Goal: Information Seeking & Learning: Find specific fact

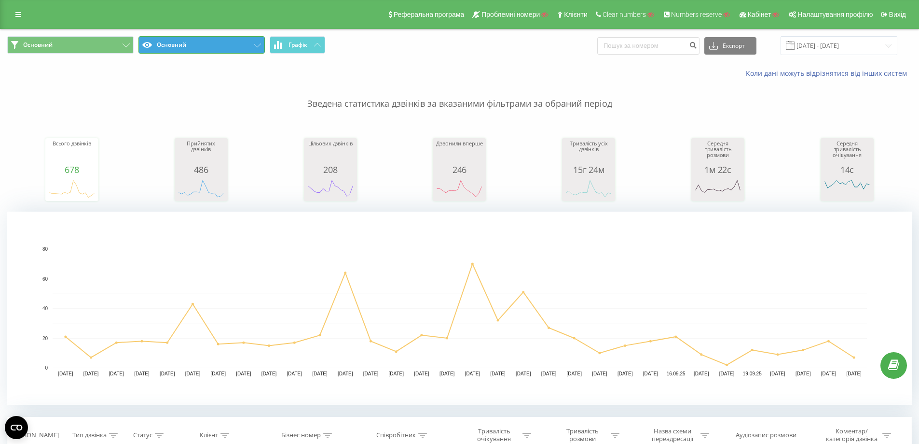
click at [196, 48] on button "Основний" at bounding box center [202, 44] width 126 height 17
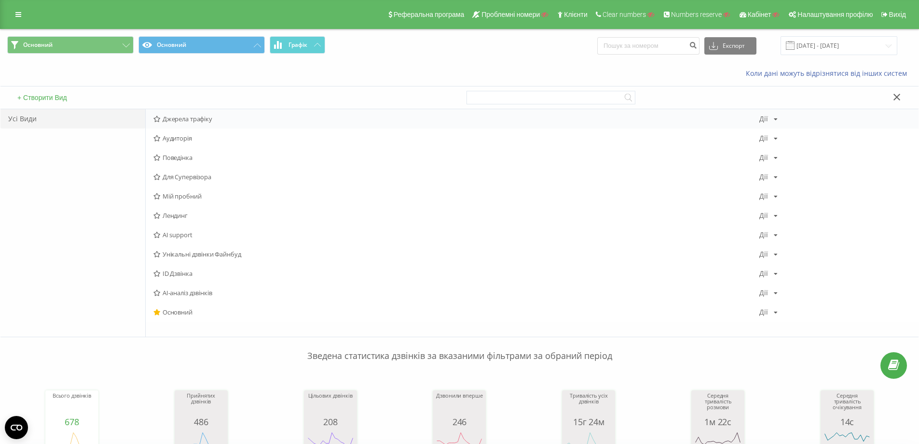
click at [194, 121] on span "Джерела трафіку" at bounding box center [456, 118] width 606 height 7
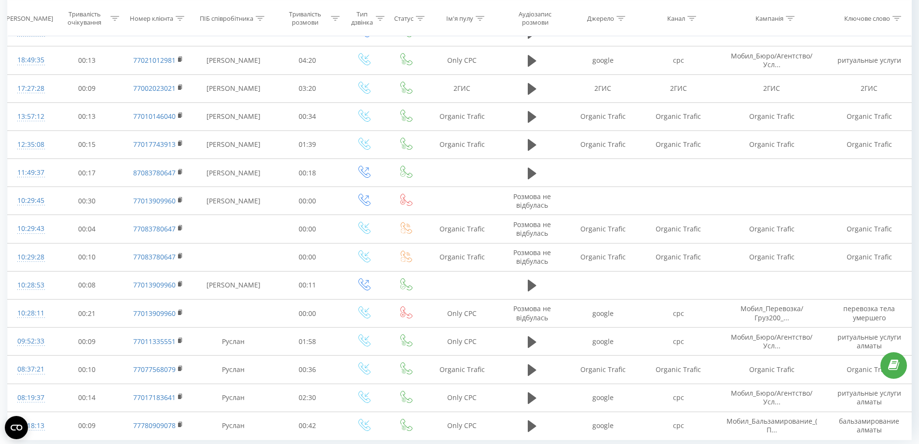
scroll to position [787, 0]
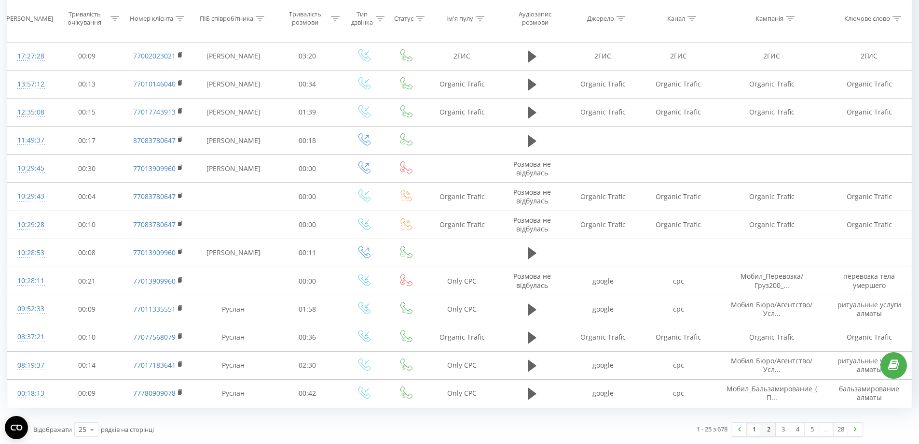
click at [764, 430] on link "2" at bounding box center [769, 429] width 14 height 14
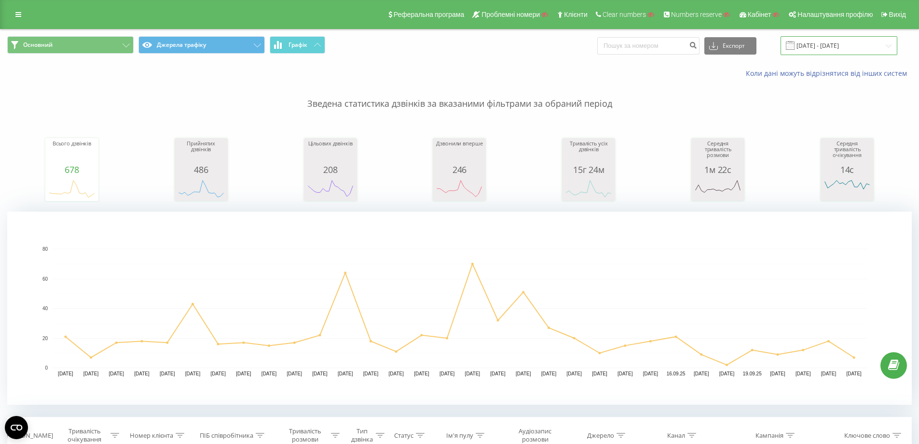
click at [818, 42] on input "[DATE] - [DATE]" at bounding box center [839, 45] width 117 height 19
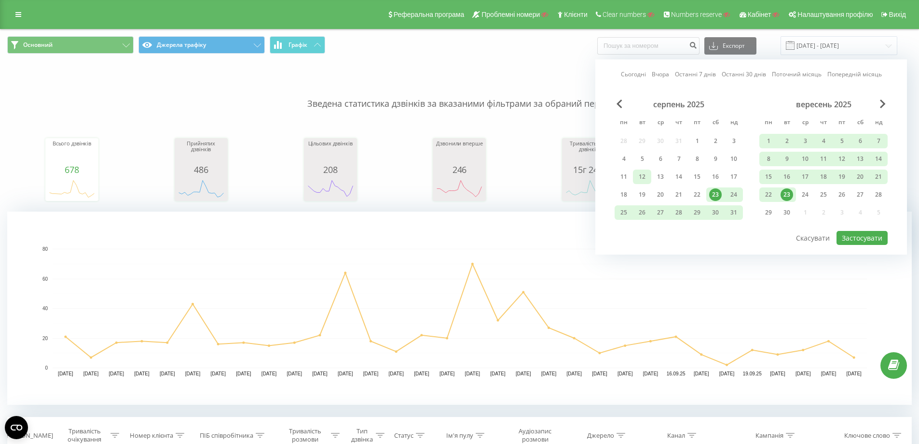
click at [640, 173] on div "12" at bounding box center [642, 176] width 13 height 13
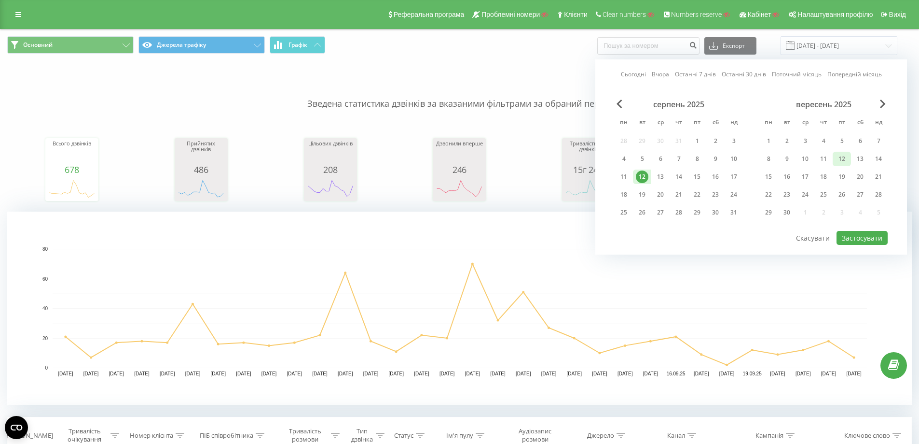
click at [839, 159] on div "12" at bounding box center [842, 159] width 13 height 13
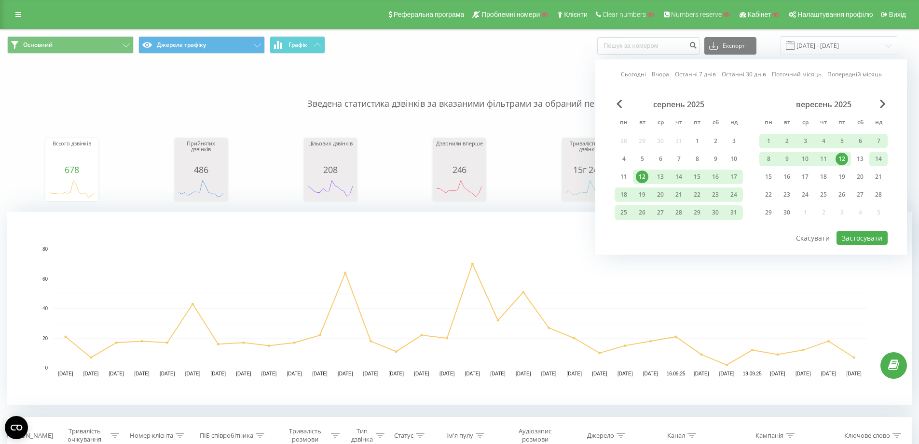
click at [880, 158] on div "14" at bounding box center [879, 159] width 13 height 13
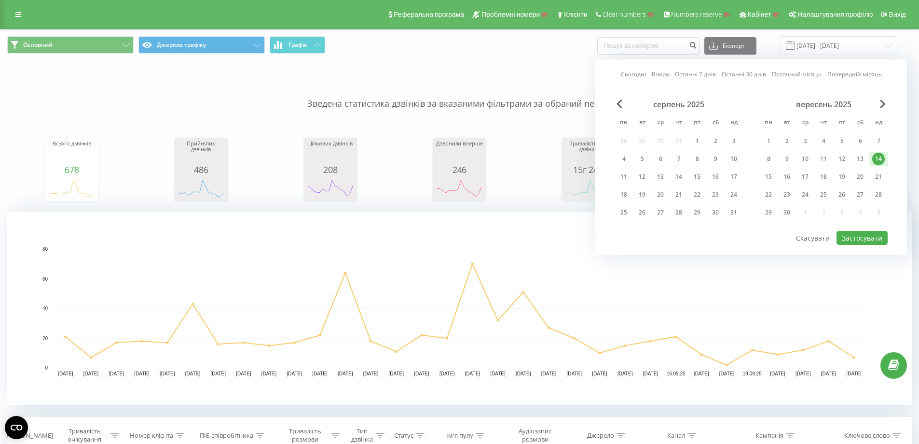
drag, startPoint x: 845, startPoint y: 154, endPoint x: 855, endPoint y: 208, distance: 54.1
click at [845, 155] on div "12" at bounding box center [842, 159] width 13 height 13
click at [855, 236] on button "Застосувати" at bounding box center [862, 238] width 51 height 14
type input "[DATE] - [DATE]"
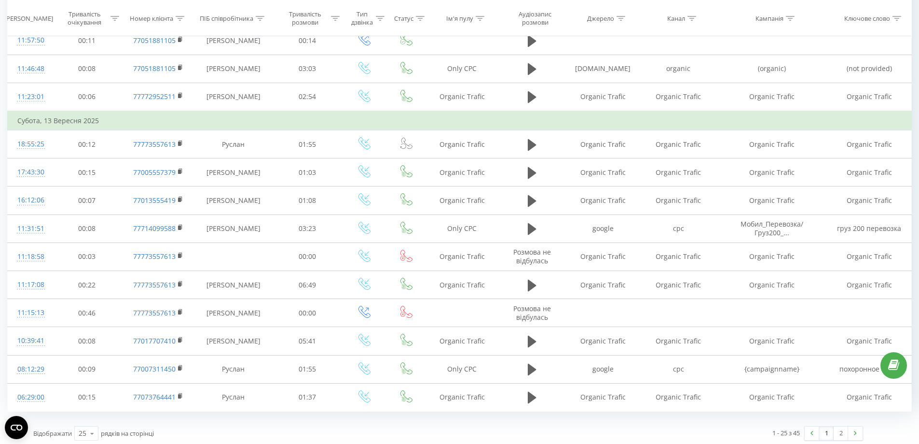
scroll to position [787, 0]
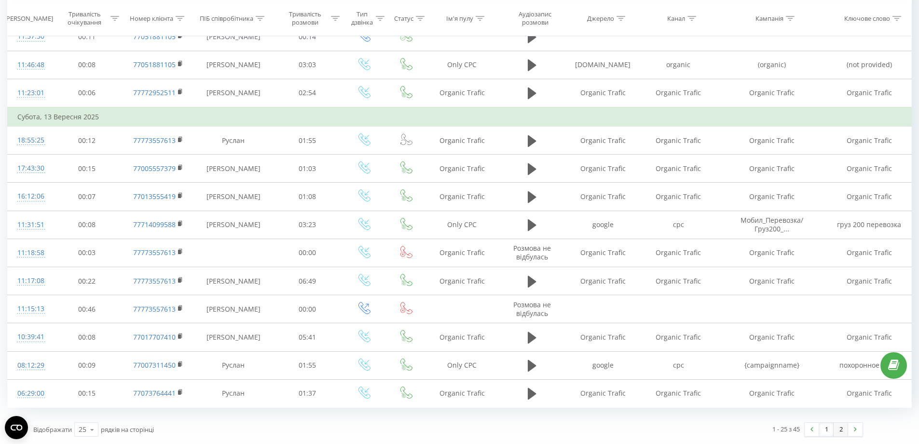
click at [835, 430] on link "2" at bounding box center [841, 429] width 14 height 14
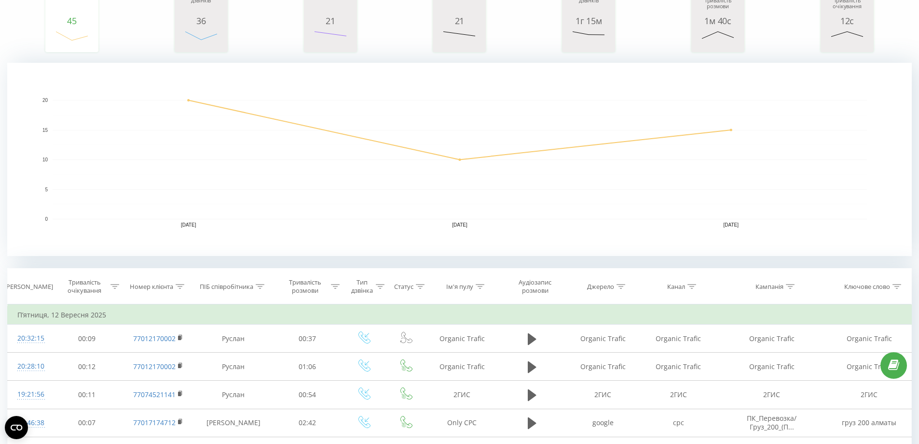
scroll to position [145, 0]
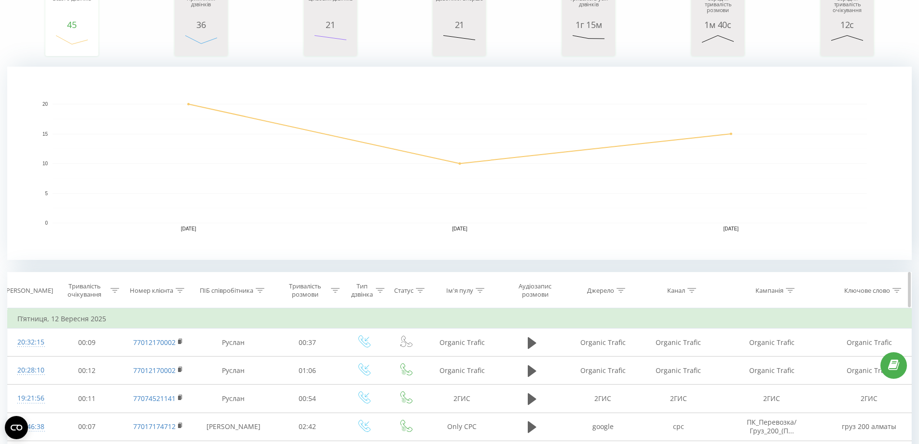
click at [387, 287] on div "Статус" at bounding box center [406, 290] width 39 height 8
click at [434, 229] on rect "A chart." at bounding box center [459, 163] width 905 height 193
click at [451, 313] on icon at bounding box center [452, 315] width 5 height 5
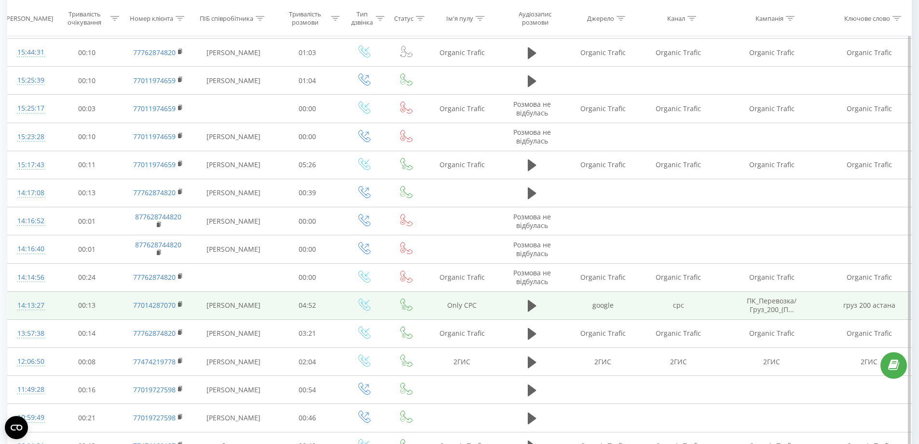
scroll to position [627, 0]
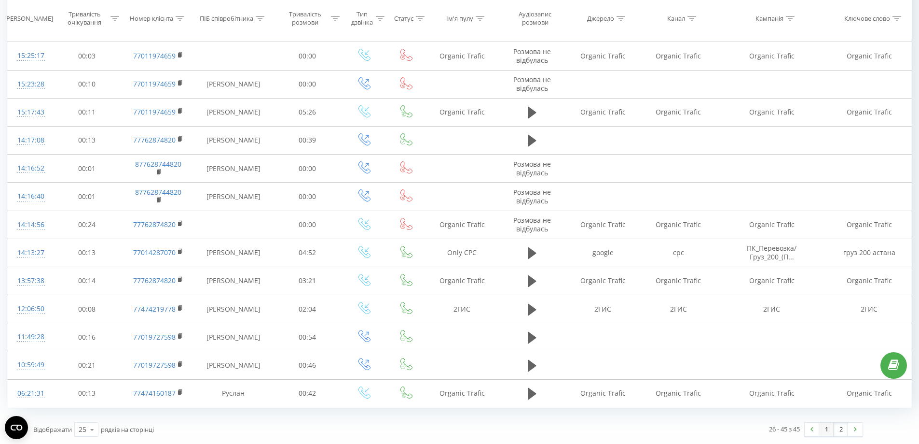
click at [826, 428] on link "1" at bounding box center [826, 429] width 14 height 14
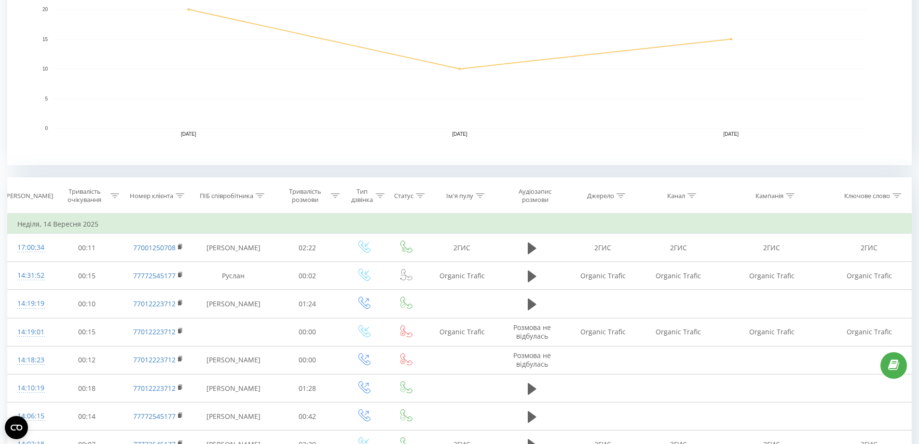
scroll to position [256, 0]
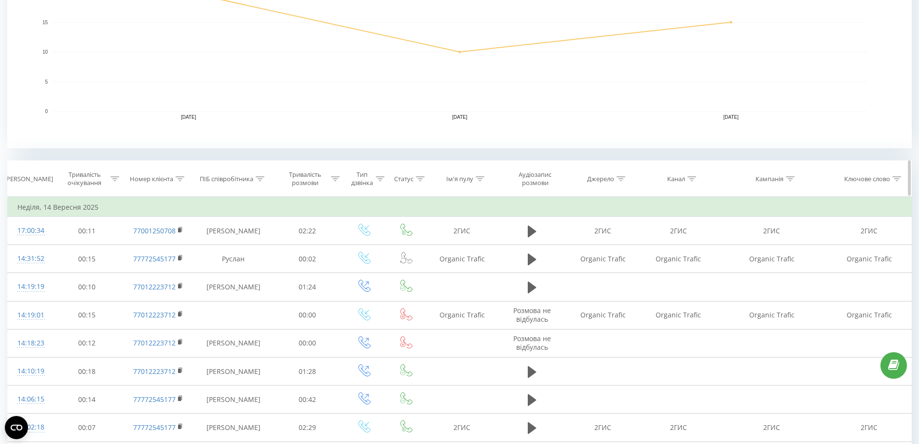
click at [389, 180] on div "Статус" at bounding box center [406, 179] width 39 height 8
click at [374, 250] on div "Введіть значення" at bounding box center [401, 249] width 69 height 8
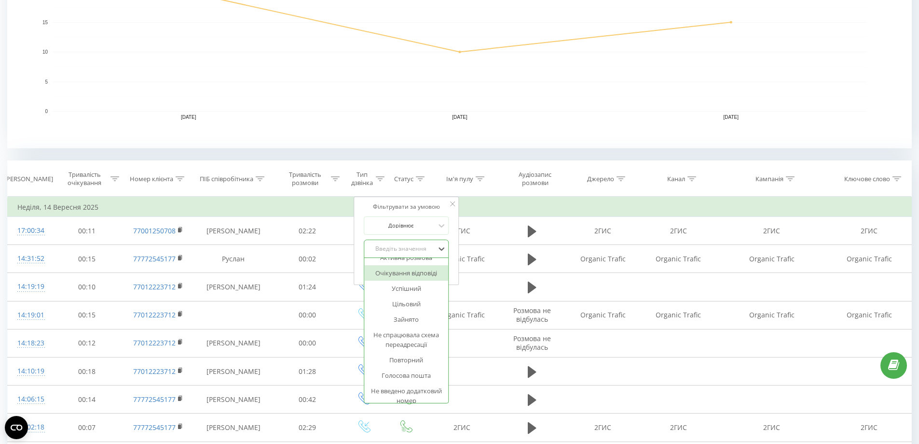
scroll to position [133, 0]
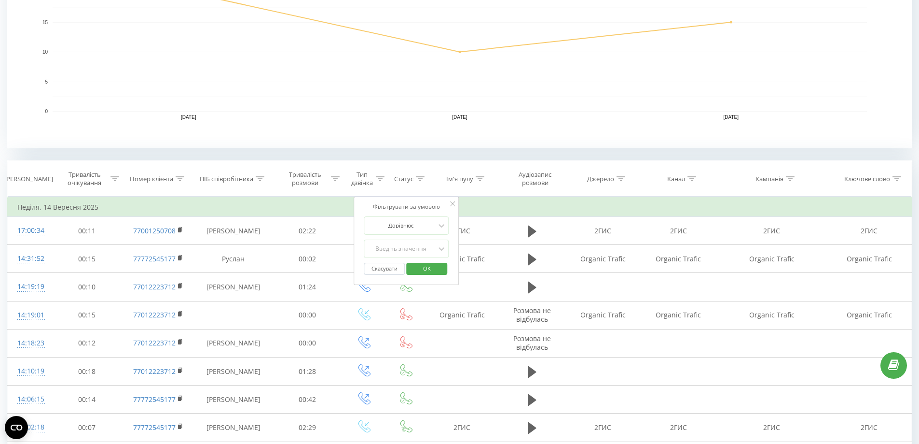
click at [400, 204] on div "Фільтрувати за умовою" at bounding box center [406, 207] width 85 height 10
click at [414, 143] on rect "A chart." at bounding box center [459, 51] width 905 height 193
click at [382, 181] on div at bounding box center [380, 179] width 9 height 8
click at [362, 247] on div "Введіть значення" at bounding box center [359, 249] width 69 height 8
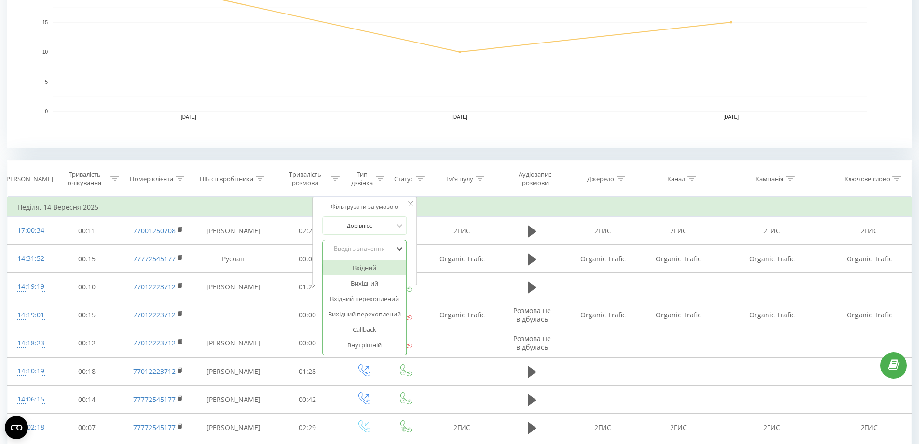
click at [372, 269] on div "Вхідний" at bounding box center [365, 267] width 84 height 15
click at [380, 269] on span "OK" at bounding box center [385, 268] width 27 height 15
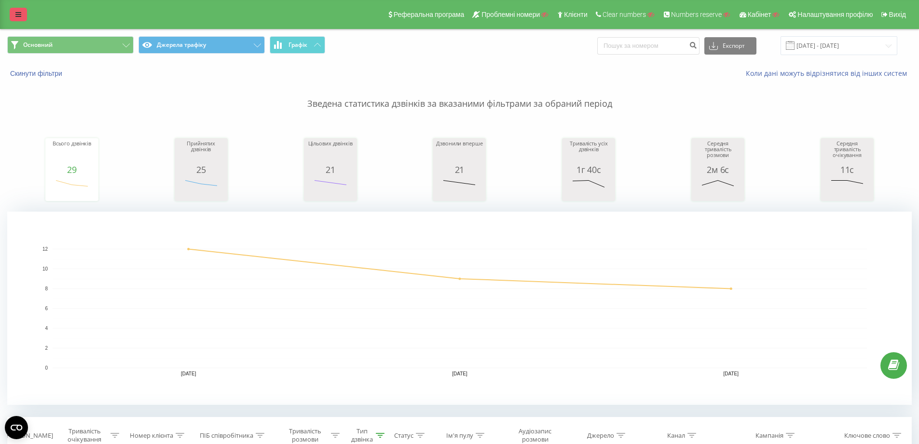
click at [19, 10] on link at bounding box center [18, 15] width 17 height 14
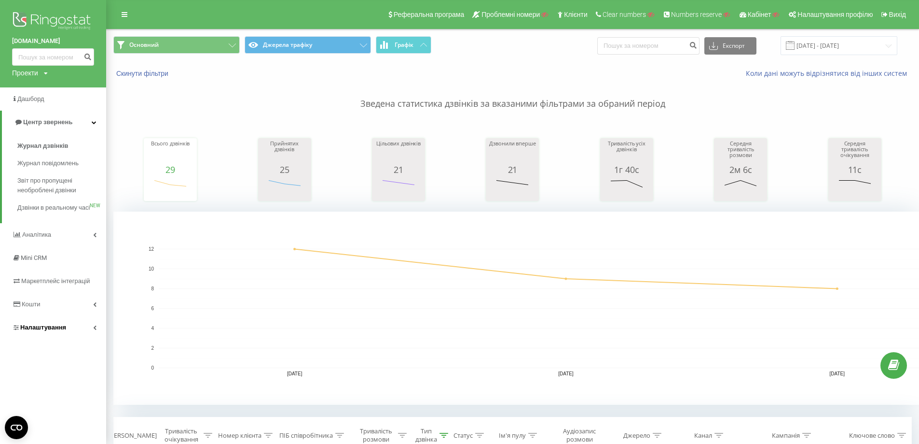
click at [62, 332] on span "Налаштування" at bounding box center [39, 327] width 54 height 10
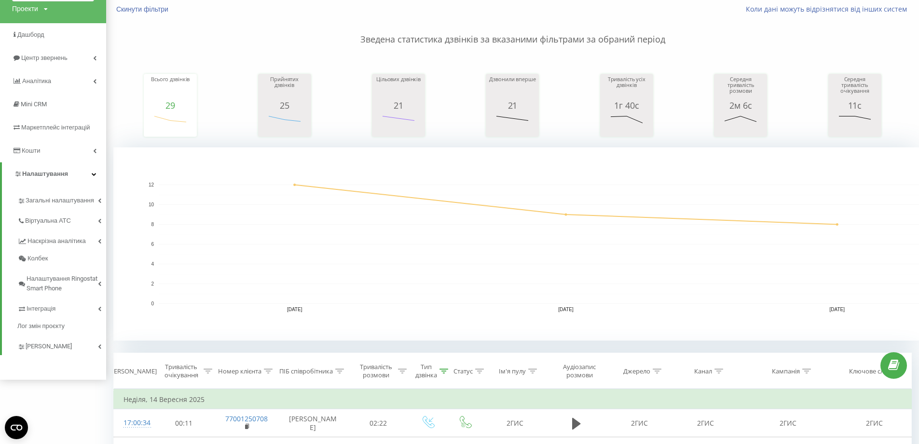
scroll to position [145, 0]
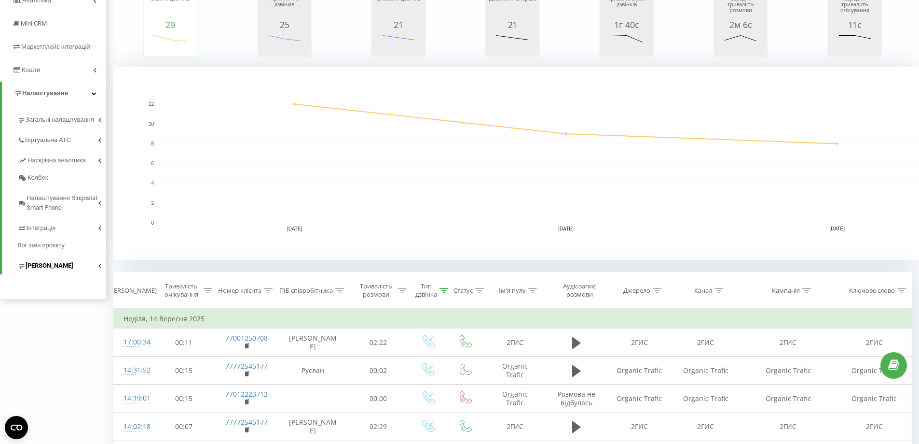
click at [48, 274] on link "[PERSON_NAME]" at bounding box center [61, 264] width 89 height 20
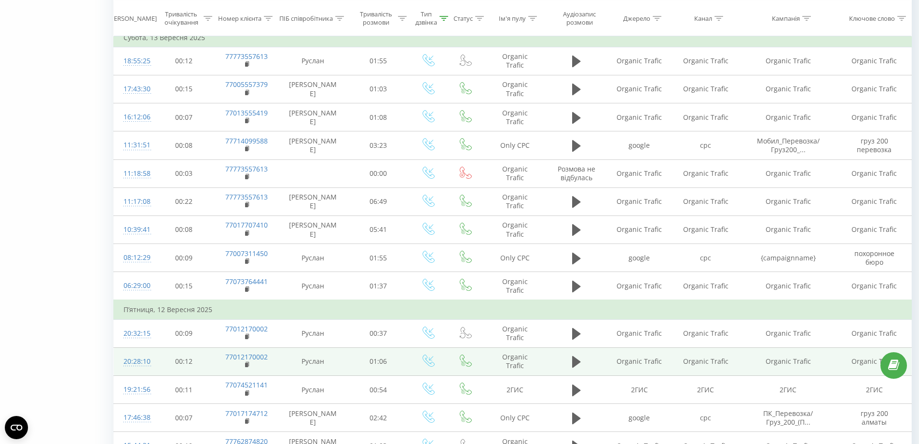
scroll to position [662, 0]
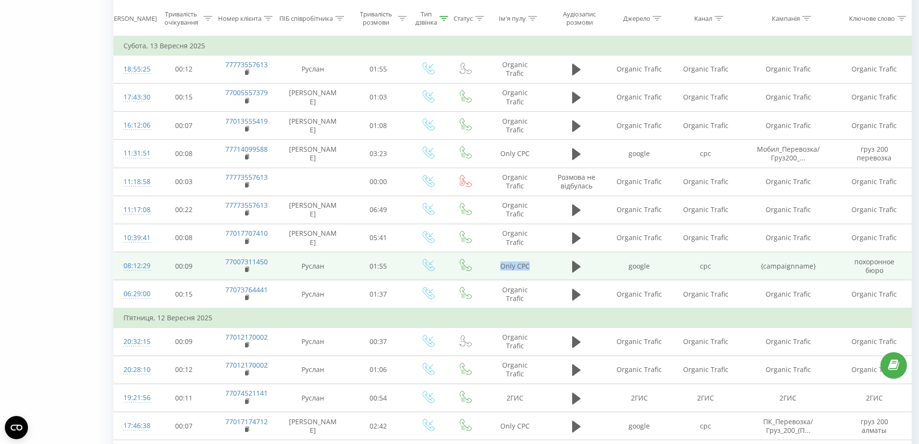
drag, startPoint x: 511, startPoint y: 265, endPoint x: 492, endPoint y: 266, distance: 18.8
click at [492, 266] on td "Only CPC" at bounding box center [515, 266] width 64 height 28
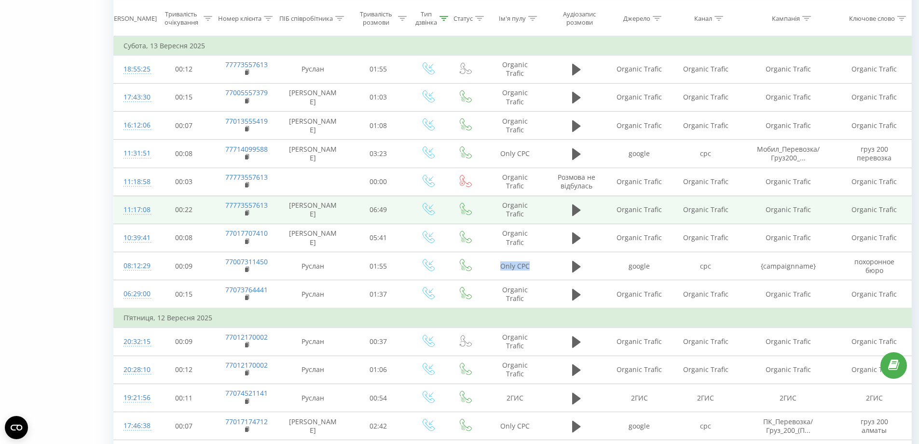
copy td "Only CPC"
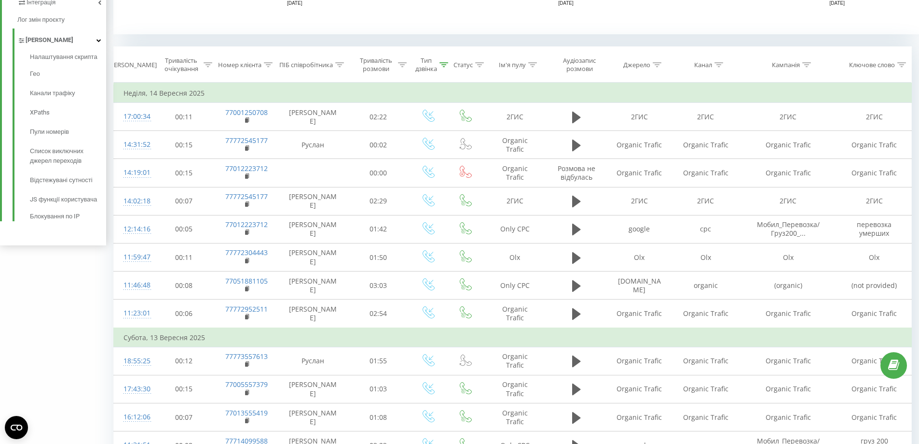
scroll to position [227, 0]
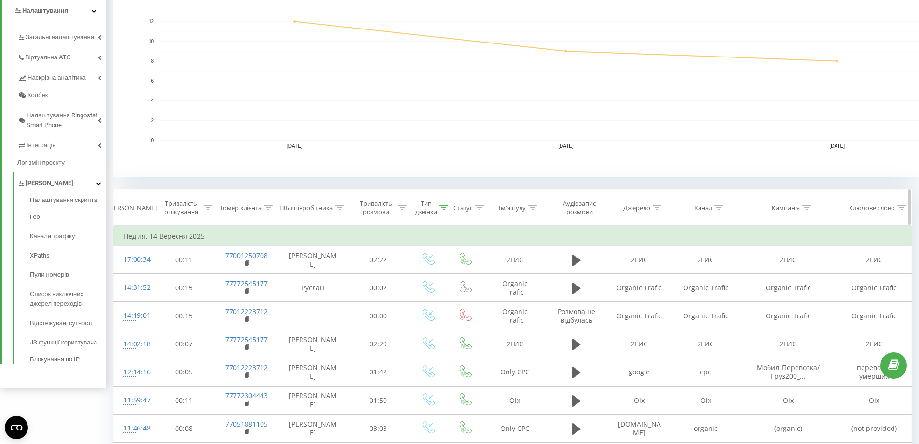
click at [530, 209] on icon at bounding box center [532, 207] width 9 height 5
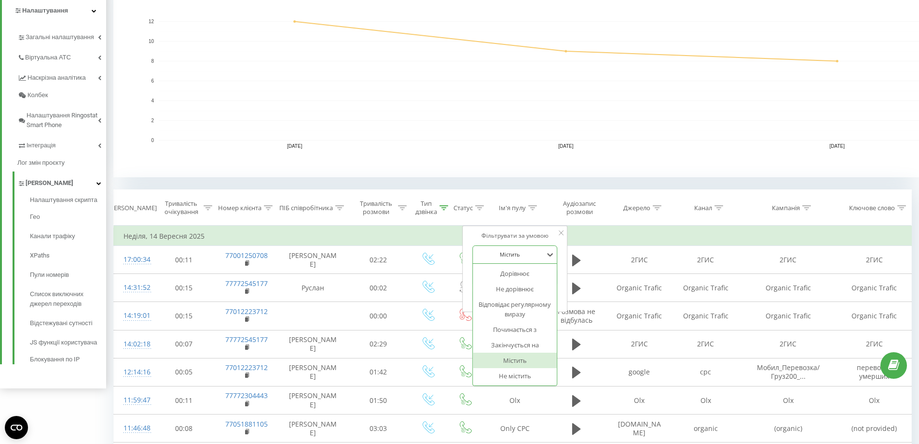
click at [510, 256] on div at bounding box center [510, 254] width 69 height 9
click at [528, 372] on div "Не містить" at bounding box center [515, 375] width 84 height 15
click at [504, 272] on input "text" at bounding box center [515, 276] width 85 height 17
paste input "Only CPC"
type input "Only CPC"
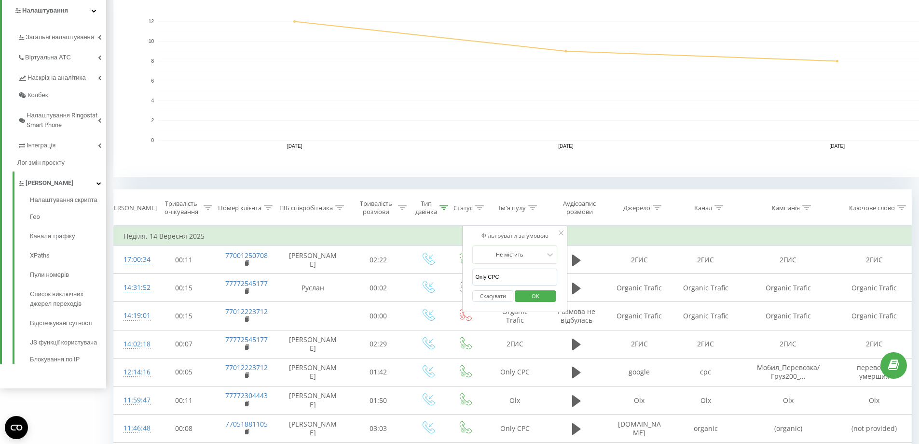
click at [531, 295] on span "OK" at bounding box center [535, 295] width 27 height 15
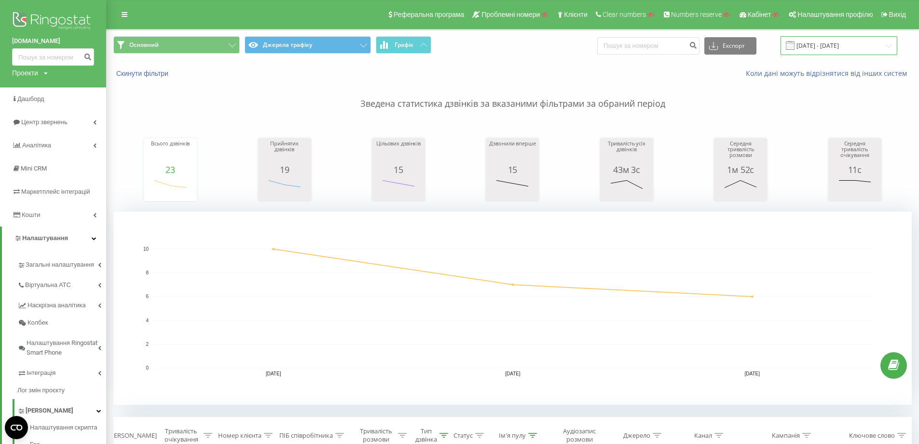
click at [859, 47] on input "[DATE] - [DATE]" at bounding box center [839, 45] width 117 height 19
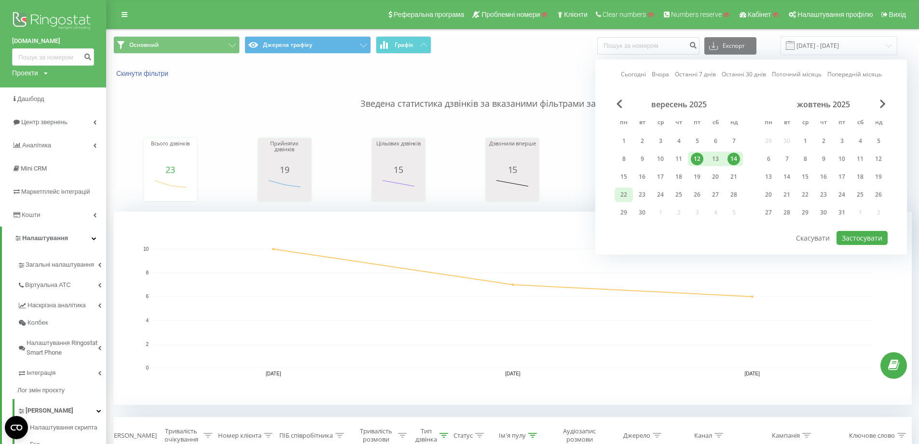
click at [625, 198] on div "22" at bounding box center [624, 194] width 13 height 13
click at [873, 234] on button "Застосувати" at bounding box center [862, 238] width 51 height 14
type input "[DATE] - [DATE]"
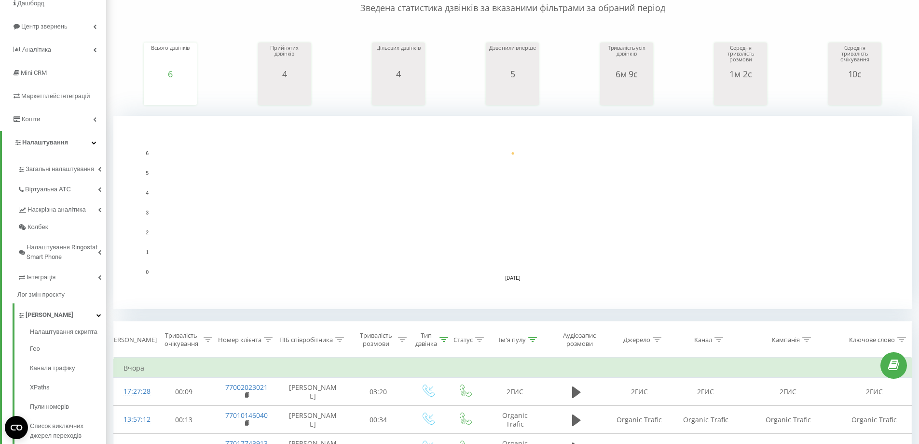
scroll to position [263, 0]
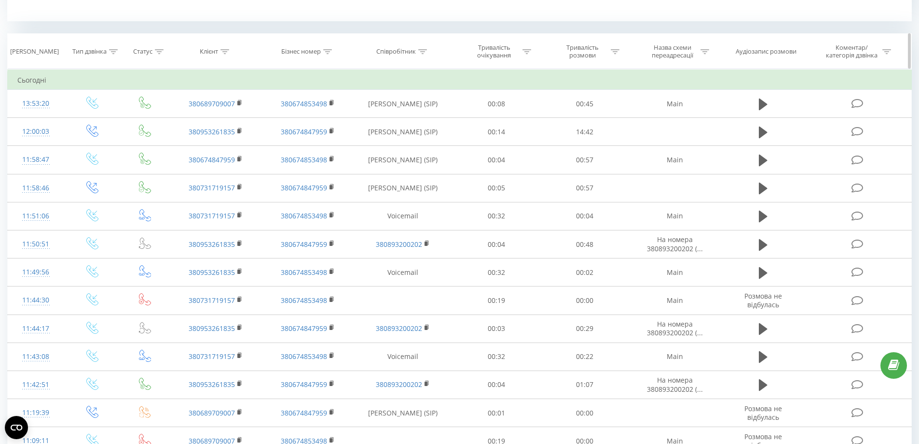
scroll to position [386, 0]
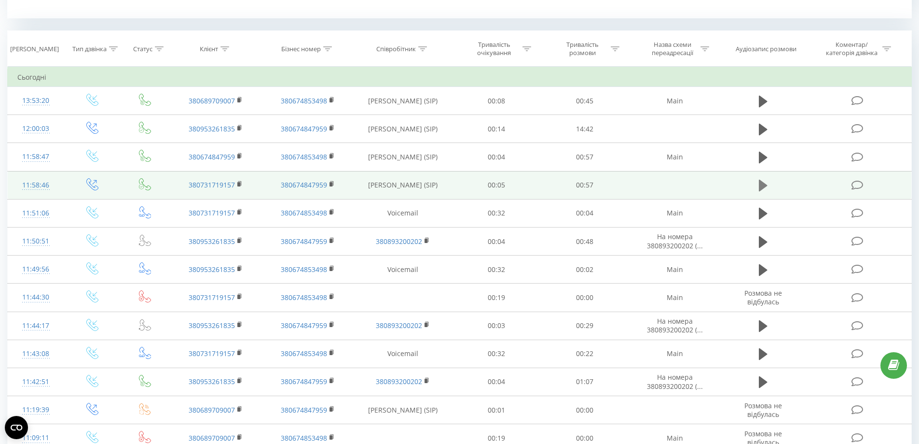
click at [762, 183] on icon at bounding box center [763, 186] width 9 height 12
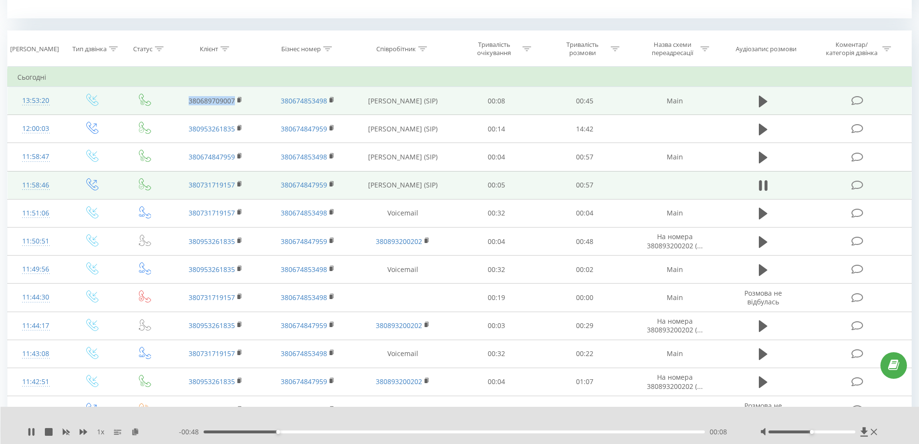
drag, startPoint x: 242, startPoint y: 108, endPoint x: 166, endPoint y: 108, distance: 75.8
click at [166, 108] on tr "13:53:20 380689709007 380674853498 Александр (SIP) 00:08 00:45 Main" at bounding box center [460, 101] width 904 height 28
copy link "380689709007"
